Goal: Communication & Community: Answer question/provide support

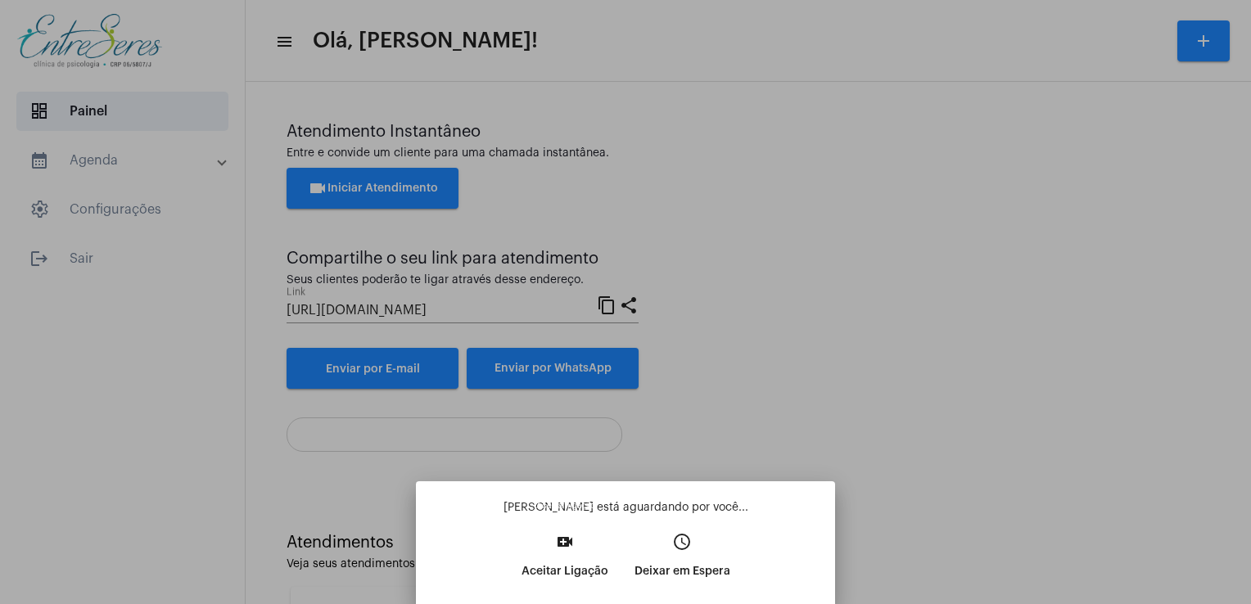
click at [562, 569] on p "Aceitar Ligação" at bounding box center [564, 571] width 87 height 29
